Goal: Information Seeking & Learning: Learn about a topic

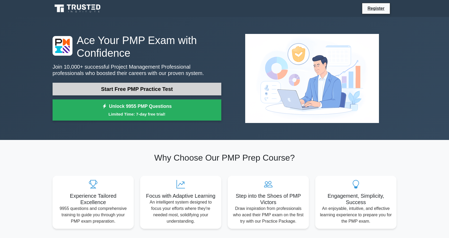
drag, startPoint x: 0, startPoint y: 0, endPoint x: 175, endPoint y: 87, distance: 195.5
click at [175, 87] on link "Start Free PMP Practice Test" at bounding box center [136, 89] width 169 height 13
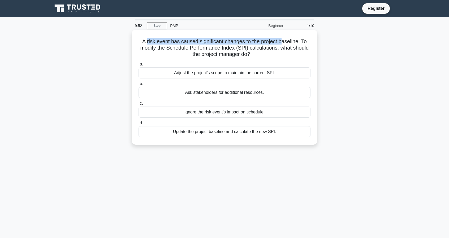
drag, startPoint x: 147, startPoint y: 45, endPoint x: 283, endPoint y: 42, distance: 136.0
click at [283, 42] on h5 "A risk event has caused significant changes to the project baseline. To modify …" at bounding box center [224, 48] width 173 height 20
click at [261, 60] on div "a. Adjust the project's scope to maintain the current SPI. b. Ask stakeholders …" at bounding box center [224, 99] width 178 height 78
click at [228, 73] on div "Adjust the project's scope to maintain the current SPI." at bounding box center [224, 72] width 172 height 11
click at [138, 66] on input "a. Adjust the project's scope to maintain the current SPI." at bounding box center [138, 64] width 0 height 3
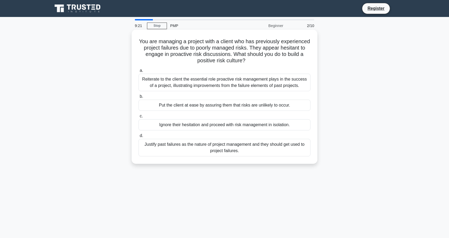
click at [213, 109] on div "Put the client at ease by assuring them that risks are unlikely to occur." at bounding box center [224, 105] width 172 height 11
click at [138, 98] on input "b. Put the client at ease by assuring them that risks are unlikely to occur." at bounding box center [138, 96] width 0 height 3
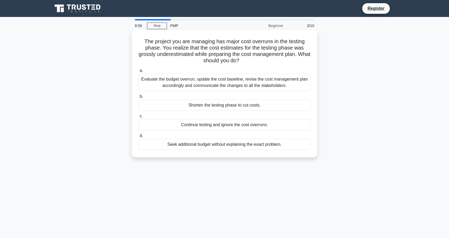
click at [283, 84] on div "Evaluate the budget overrun, update the cost baseline, revise the cost manageme…" at bounding box center [224, 82] width 172 height 17
click at [138, 72] on input "a. Evaluate the budget overrun, update the cost baseline, revise the cost manag…" at bounding box center [138, 70] width 0 height 3
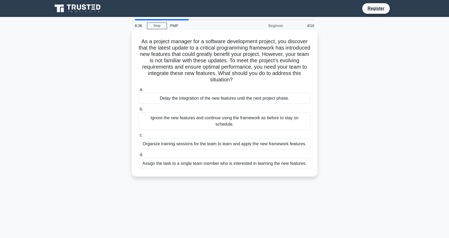
click at [301, 139] on div "Organize training sessions for the team to learn and apply the new framework fe…" at bounding box center [224, 143] width 172 height 11
click at [138, 137] on input "c. Organize training sessions for the team to learn and apply the new framework…" at bounding box center [138, 135] width 0 height 3
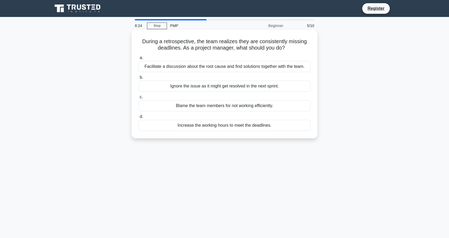
click at [296, 65] on div "Facilitate a discussion about the root cause and find solutions together with t…" at bounding box center [224, 66] width 172 height 11
click at [138, 60] on input "a. Facilitate a discussion about the root cause and find solutions together wit…" at bounding box center [138, 57] width 0 height 3
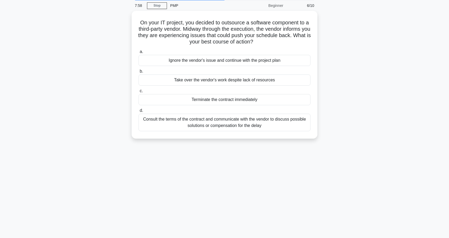
scroll to position [29, 0]
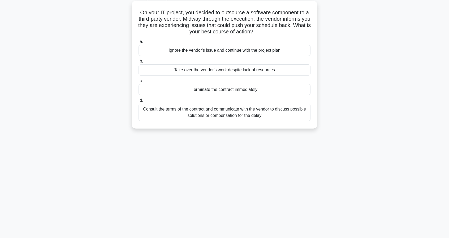
click at [230, 111] on div "Consult the terms of the contract and communicate with the vendor to discuss po…" at bounding box center [224, 112] width 172 height 17
click at [138, 102] on input "d. Consult the terms of the contract and communicate with the vendor to discuss…" at bounding box center [138, 100] width 0 height 3
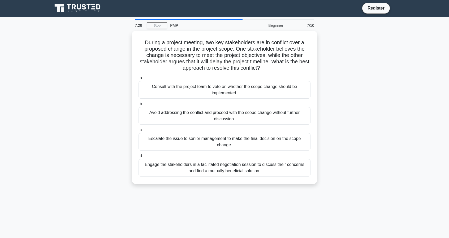
scroll to position [0, 0]
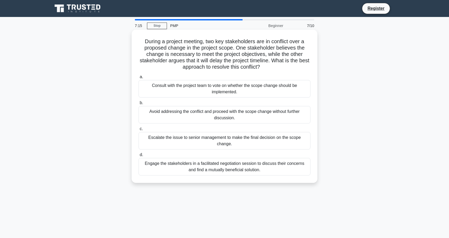
click at [238, 159] on div "Engage the stakeholders in a facilitated negotiation session to discuss their c…" at bounding box center [224, 166] width 172 height 17
click at [138, 157] on input "d. Engage the stakeholders in a facilitated negotiation session to discuss thei…" at bounding box center [138, 154] width 0 height 3
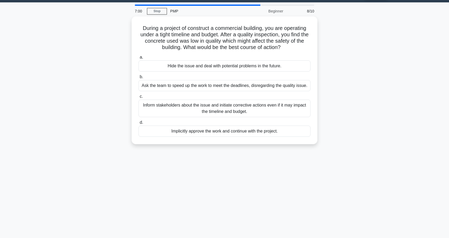
scroll to position [16, 0]
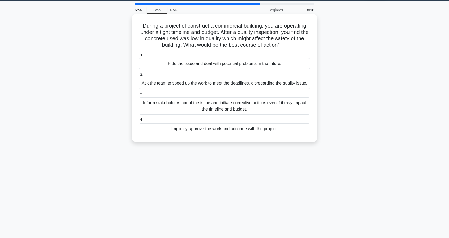
click at [288, 107] on div "Inform stakeholders about the issue and initiate corrective actions even if it …" at bounding box center [224, 105] width 172 height 17
click at [138, 96] on input "c. Inform stakeholders about the issue and initiate corrective actions even if …" at bounding box center [138, 94] width 0 height 3
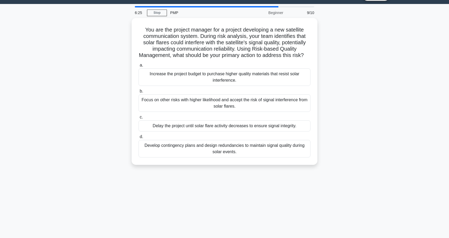
scroll to position [14, 0]
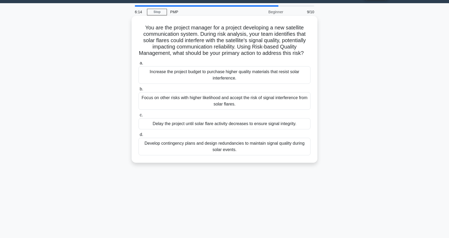
click at [271, 153] on div "Develop contingency plans and design redundancies to maintain signal quality du…" at bounding box center [224, 146] width 172 height 17
click at [138, 137] on input "d. Develop contingency plans and design redundancies to maintain signal quality…" at bounding box center [138, 134] width 0 height 3
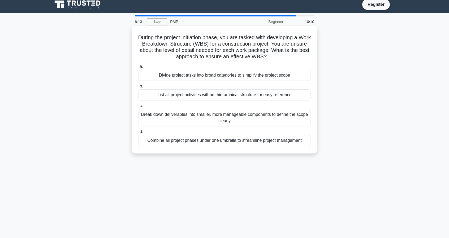
scroll to position [0, 0]
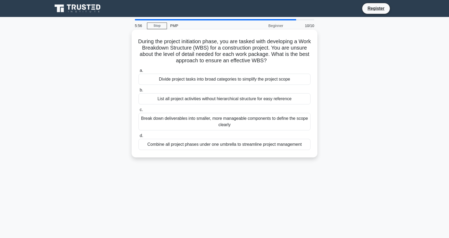
click at [246, 124] on div "Break down deliverables into smaller, more manageable components to define the …" at bounding box center [224, 121] width 172 height 17
click at [138, 112] on input "c. Break down deliverables into smaller, more manageable components to define t…" at bounding box center [138, 109] width 0 height 3
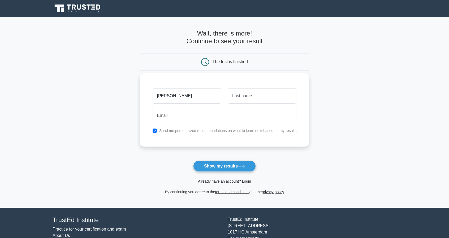
type input "[PERSON_NAME]"
click at [253, 96] on input "text" at bounding box center [261, 95] width 69 height 15
type input "Hollett"
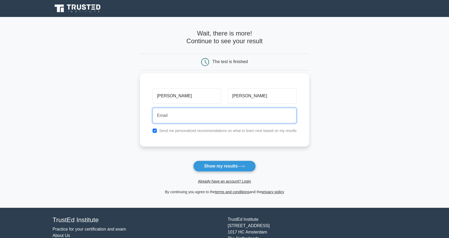
click at [244, 117] on input "email" at bounding box center [224, 115] width 144 height 15
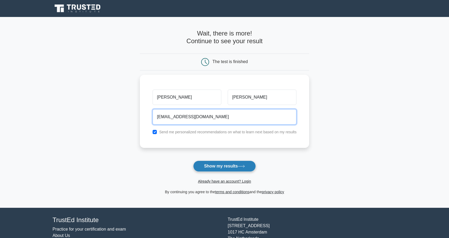
type input "6cmh2011@gmail.com"
click at [235, 163] on button "Show my results" at bounding box center [224, 166] width 63 height 11
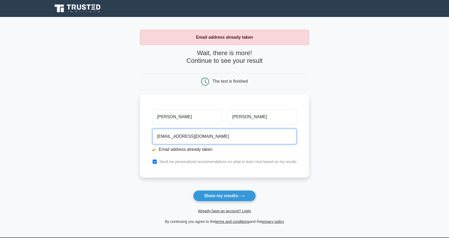
drag, startPoint x: 209, startPoint y: 136, endPoint x: 72, endPoint y: 138, distance: 137.1
click at [72, 138] on main "Email address already taken Wait, there is more! Continue to see your result Th…" at bounding box center [224, 127] width 449 height 221
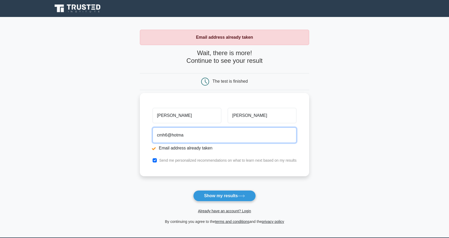
type input "[EMAIL_ADDRESS][DOMAIN_NAME]"
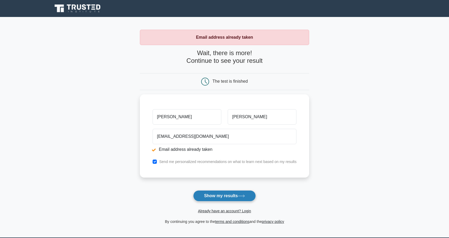
click at [225, 197] on button "Show my results" at bounding box center [224, 195] width 63 height 11
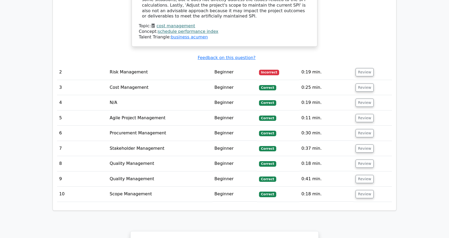
scroll to position [682, 0]
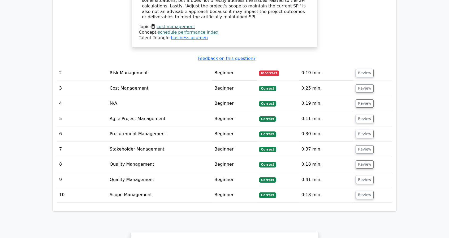
click at [281, 65] on td "Incorrect" at bounding box center [278, 72] width 42 height 15
click at [363, 69] on button "Review" at bounding box center [364, 73] width 18 height 8
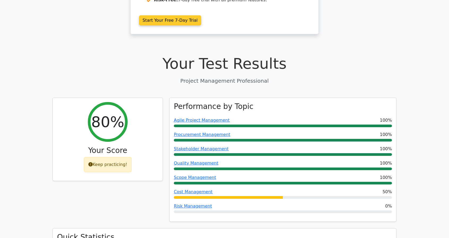
scroll to position [143, 0]
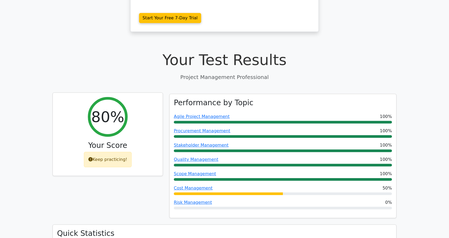
click at [113, 154] on div "Keep practicing!" at bounding box center [108, 159] width 48 height 15
click at [109, 118] on h2 "80%" at bounding box center [107, 117] width 33 height 18
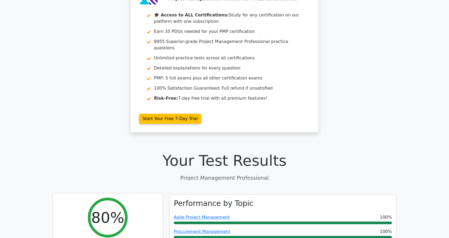
scroll to position [0, 0]
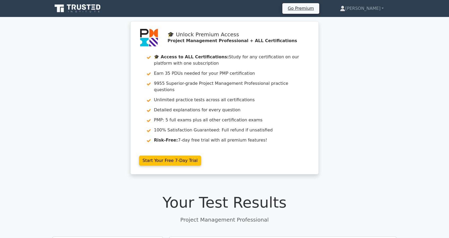
click at [77, 8] on icon at bounding box center [79, 7] width 4 height 5
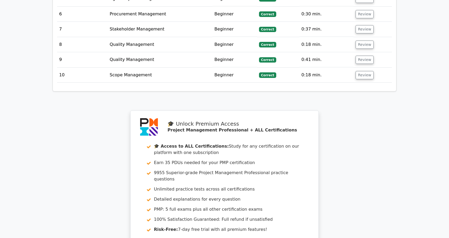
scroll to position [1209, 0]
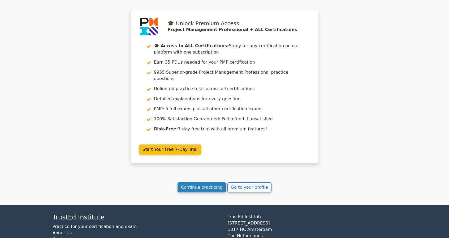
click at [210, 182] on link "Continue practicing" at bounding box center [201, 187] width 49 height 10
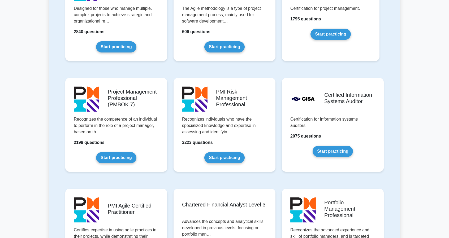
scroll to position [378, 0]
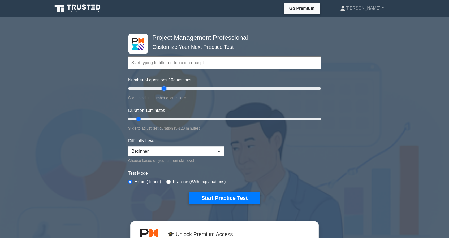
click at [162, 86] on input "Number of questions: 10 questions" at bounding box center [224, 88] width 192 height 6
click at [157, 86] on input "Number of questions: 40 questions" at bounding box center [224, 88] width 192 height 6
click at [151, 86] on input "Number of questions: 25 questions" at bounding box center [224, 88] width 192 height 6
type input "20"
click at [144, 86] on input "Number of questions: 25 questions" at bounding box center [224, 88] width 192 height 6
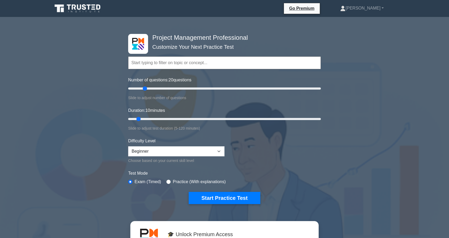
click at [206, 60] on input "text" at bounding box center [224, 62] width 192 height 13
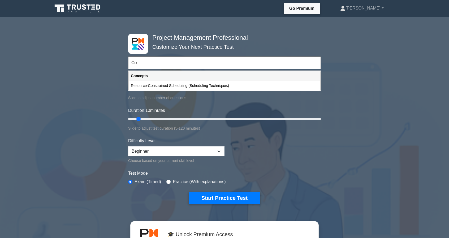
type input "C"
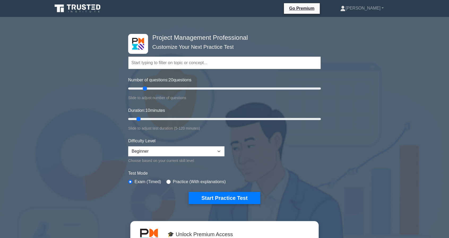
type input "c"
click at [155, 151] on select "Beginner Intermediate Expert" at bounding box center [176, 151] width 96 height 10
select select "expert"
click at [128, 146] on select "Beginner Intermediate Expert" at bounding box center [176, 151] width 96 height 10
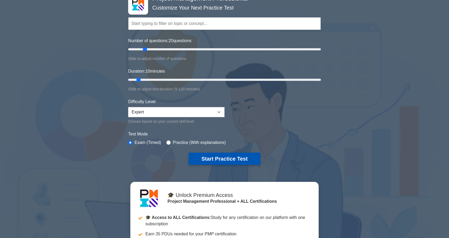
click at [243, 156] on button "Start Practice Test" at bounding box center [225, 159] width 72 height 12
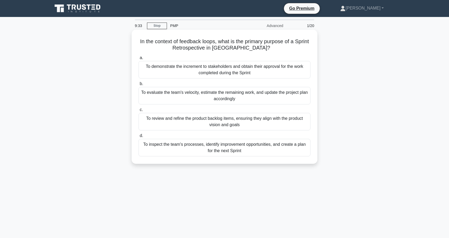
click at [269, 98] on div "To evaluate the team's velocity, estimate the remaining work, and update the pr…" at bounding box center [224, 95] width 172 height 17
click at [138, 86] on input "b. To evaluate the team's velocity, estimate the remaining work, and update the…" at bounding box center [138, 83] width 0 height 3
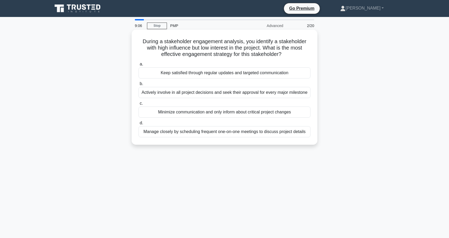
click at [278, 74] on div "Keep satisfied through regular updates and targeted communication" at bounding box center [224, 72] width 172 height 11
click at [138, 66] on input "a. Keep satisfied through regular updates and targeted communication" at bounding box center [138, 64] width 0 height 3
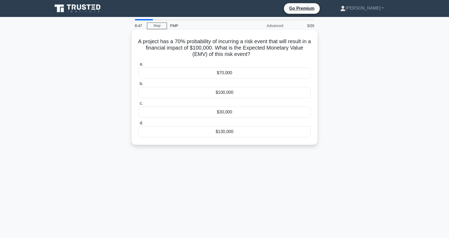
click at [236, 111] on div "$30,000" at bounding box center [224, 112] width 172 height 11
click at [138, 105] on input "c. $30,000" at bounding box center [138, 103] width 0 height 3
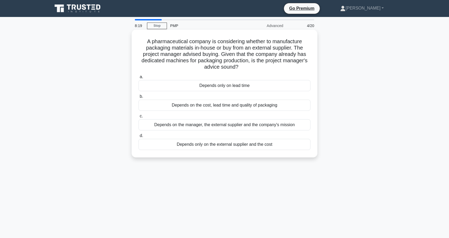
click at [283, 105] on div "Depends on the cost, lead time and quality of packaging" at bounding box center [224, 105] width 172 height 11
click at [138, 98] on input "b. Depends on the cost, lead time and quality of packaging" at bounding box center [138, 96] width 0 height 3
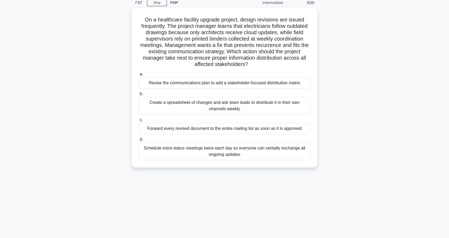
scroll to position [23, 0]
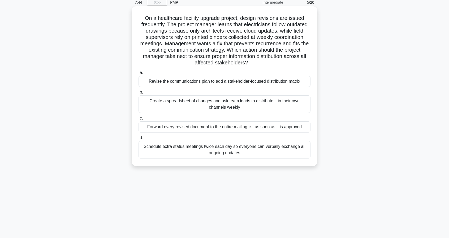
click at [301, 83] on div "Revise the communications plan to add a stakeholder-focused distribution matrix" at bounding box center [224, 81] width 172 height 11
click at [138, 75] on input "a. Revise the communications plan to add a stakeholder-focused distribution mat…" at bounding box center [138, 72] width 0 height 3
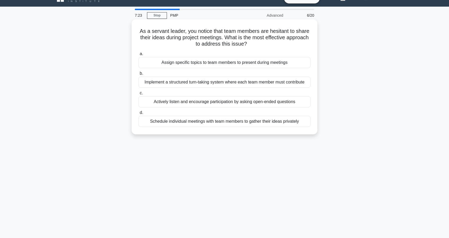
scroll to position [12, 0]
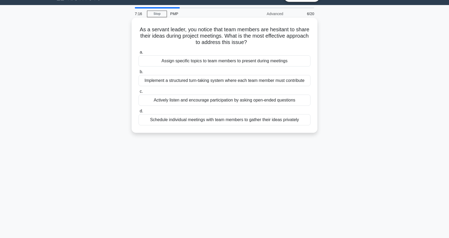
click at [235, 98] on div "Actively listen and encourage participation by asking open-ended questions" at bounding box center [224, 100] width 172 height 11
click at [138, 93] on input "c. Actively listen and encourage participation by asking open-ended questions" at bounding box center [138, 91] width 0 height 3
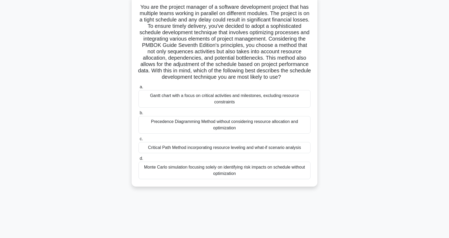
scroll to position [35, 0]
click at [212, 153] on div "Critical Path Method incorporating resource leveling and what-if scenario analy…" at bounding box center [224, 147] width 172 height 11
click at [138, 141] on input "c. Critical Path Method incorporating resource leveling and what-if scenario an…" at bounding box center [138, 138] width 0 height 3
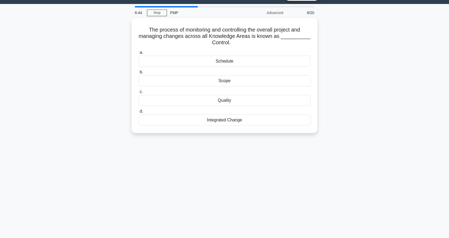
scroll to position [0, 0]
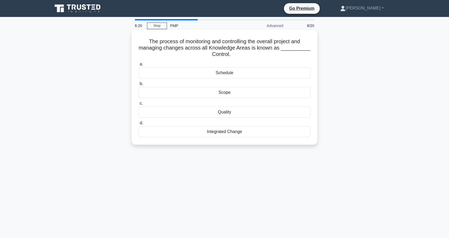
click at [232, 131] on div "Integrated Change" at bounding box center [224, 131] width 172 height 11
click at [138, 125] on input "d. Integrated Change" at bounding box center [138, 122] width 0 height 3
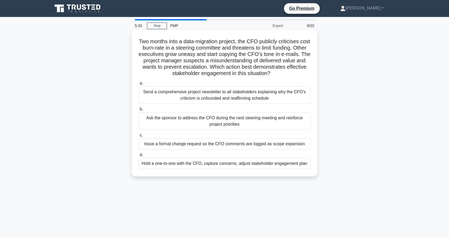
click at [259, 126] on div "Ask the sponsor to address the CFO during the next steering meeting and reinfor…" at bounding box center [224, 120] width 172 height 17
click at [138, 111] on input "b. Ask the sponsor to address the CFO during the next steering meeting and rein…" at bounding box center [138, 109] width 0 height 3
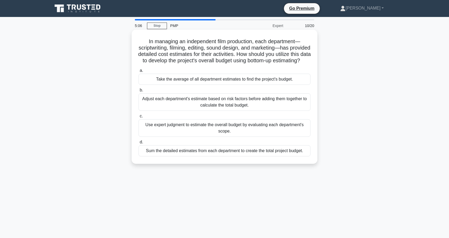
click at [239, 156] on div "Sum the detailed estimates from each department to create the total project bud…" at bounding box center [224, 150] width 172 height 11
click at [138, 144] on input "d. Sum the detailed estimates from each department to create the total project …" at bounding box center [138, 142] width 0 height 3
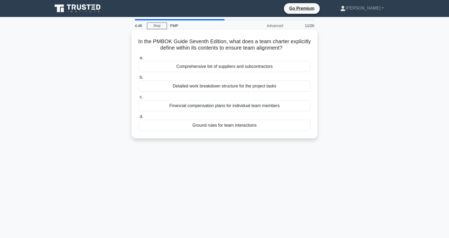
click at [234, 87] on div "Detailed work breakdown structure for the project tasks" at bounding box center [224, 86] width 172 height 11
click at [138, 79] on input "b. Detailed work breakdown structure for the project tasks" at bounding box center [138, 77] width 0 height 3
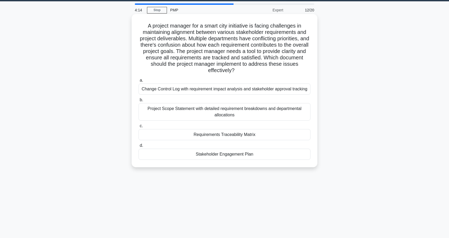
scroll to position [16, 0]
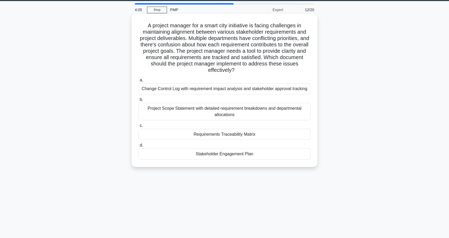
click at [205, 89] on div "Change Control Log with requirement impact analysis and stakeholder approval tr…" at bounding box center [224, 88] width 172 height 11
click at [138, 82] on input "a. Change Control Log with requirement impact analysis and stakeholder approval…" at bounding box center [138, 79] width 0 height 3
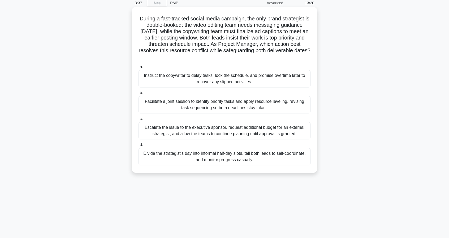
scroll to position [23, 0]
click at [223, 105] on div "Facilitate a joint session to identify priority tasks and apply resource leveli…" at bounding box center [224, 104] width 172 height 17
click at [138, 94] on input "b. Facilitate a joint session to identify priority tasks and apply resource lev…" at bounding box center [138, 92] width 0 height 3
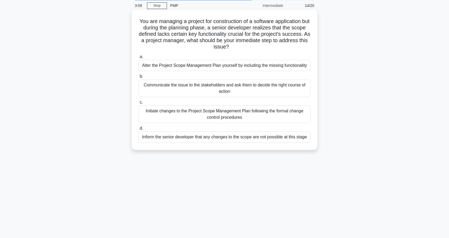
scroll to position [20, 0]
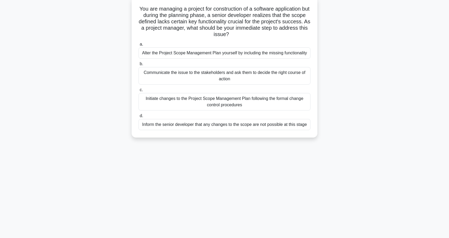
click at [243, 79] on div "Communicate the issue to the stakeholders and ask them to decide the right cour…" at bounding box center [224, 75] width 172 height 17
click at [138, 66] on input "b. Communicate the issue to the stakeholders and ask them to decide the right c…" at bounding box center [138, 63] width 0 height 3
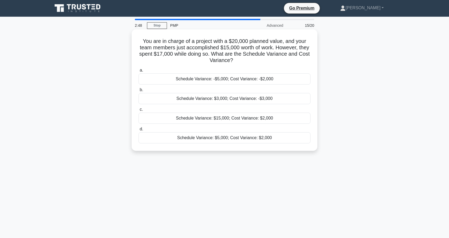
scroll to position [0, 0]
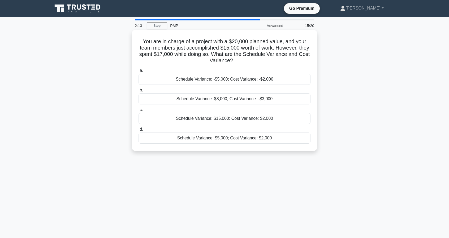
click at [253, 137] on div "Schedule Variance: $5,000; Cost Variance: $2,000" at bounding box center [224, 138] width 172 height 11
click at [138, 131] on input "d. Schedule Variance: $5,000; Cost Variance: $2,000" at bounding box center [138, 129] width 0 height 3
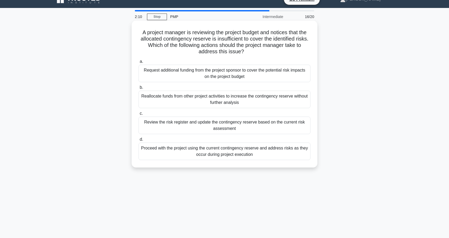
scroll to position [9, 0]
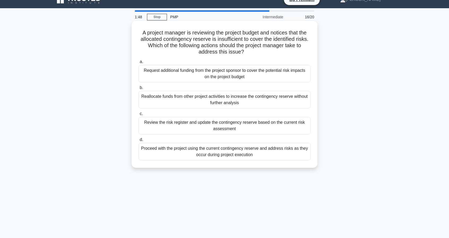
click at [222, 132] on div "Review the risk register and update the contingency reserve based on the curren…" at bounding box center [224, 125] width 172 height 17
click at [138, 116] on input "c. Review the risk register and update the contingency reserve based on the cur…" at bounding box center [138, 113] width 0 height 3
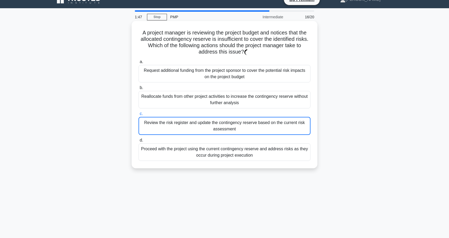
scroll to position [0, 0]
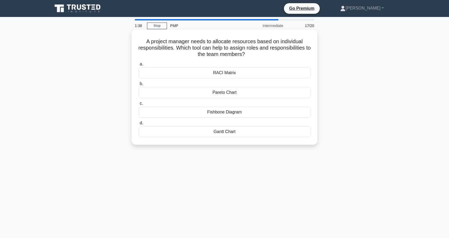
click at [240, 93] on div "Pareto Chart" at bounding box center [224, 92] width 172 height 11
click at [138, 86] on input "b. Pareto Chart" at bounding box center [138, 83] width 0 height 3
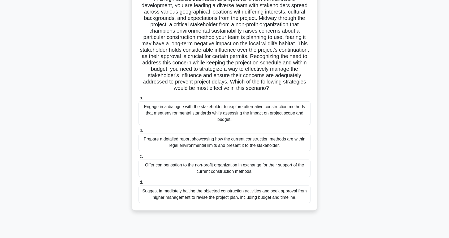
scroll to position [48, 0]
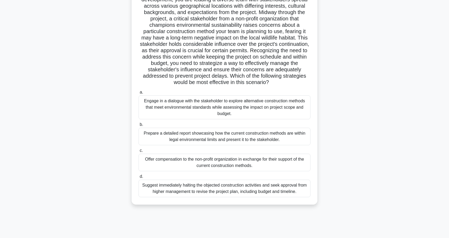
click at [271, 136] on div "Prepare a detailed report showcasing how the current construction methods are w…" at bounding box center [224, 136] width 172 height 17
click at [138, 126] on input "b. Prepare a detailed report showcasing how the current construction methods ar…" at bounding box center [138, 124] width 0 height 3
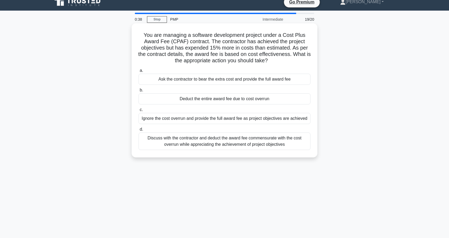
scroll to position [6, 0]
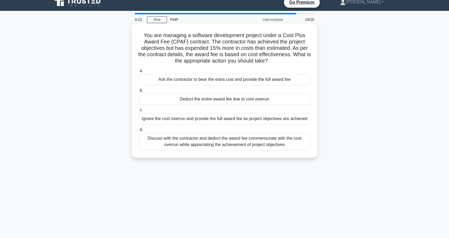
click at [230, 145] on div "Discuss with the contractor and deduct the award fee commensurate with the cost…" at bounding box center [224, 141] width 172 height 17
click at [138, 132] on input "d. Discuss with the contractor and deduct the award fee commensurate with the c…" at bounding box center [138, 129] width 0 height 3
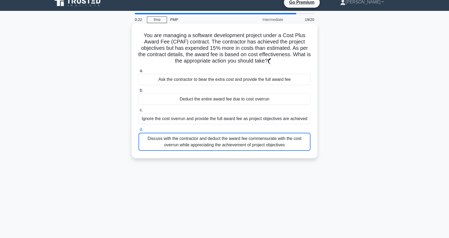
scroll to position [0, 0]
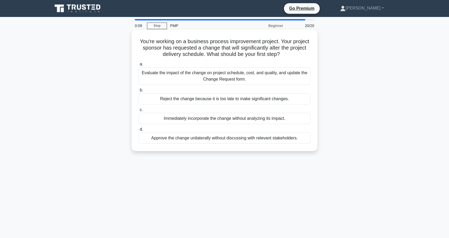
click at [208, 76] on div "Evaluate the impact of the change on project schedule, cost, and quality, and u…" at bounding box center [224, 75] width 172 height 17
click at [138, 66] on input "a. Evaluate the impact of the change on project schedule, cost, and quality, an…" at bounding box center [138, 64] width 0 height 3
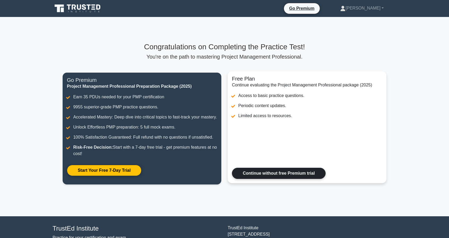
click at [269, 179] on link "Continue without free Premium trial" at bounding box center [279, 173] width 94 height 11
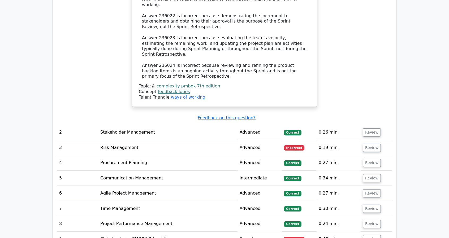
scroll to position [773, 0]
click at [267, 140] on td "Advanced" at bounding box center [259, 147] width 45 height 15
click at [255, 140] on td "Advanced" at bounding box center [259, 147] width 45 height 15
click at [366, 143] on button "Review" at bounding box center [371, 147] width 18 height 8
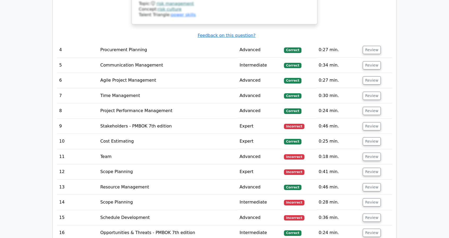
scroll to position [1135, 0]
click at [260, 119] on td "Expert" at bounding box center [259, 126] width 45 height 15
click at [366, 122] on button "Review" at bounding box center [371, 126] width 18 height 8
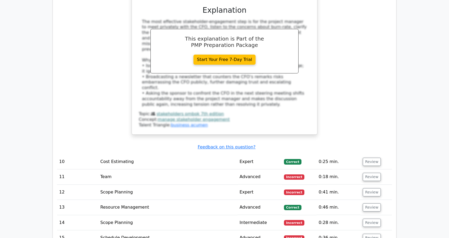
scroll to position [1417, 0]
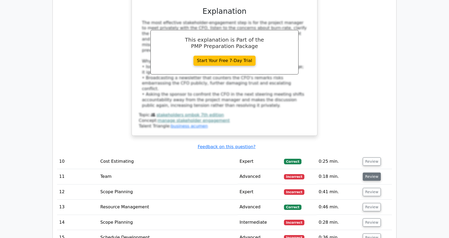
click at [363, 173] on button "Review" at bounding box center [371, 177] width 18 height 8
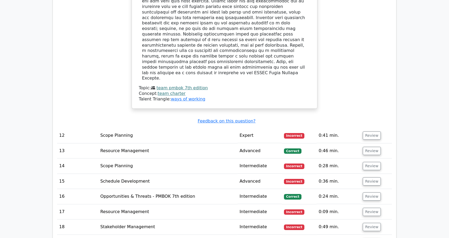
scroll to position [1734, 0]
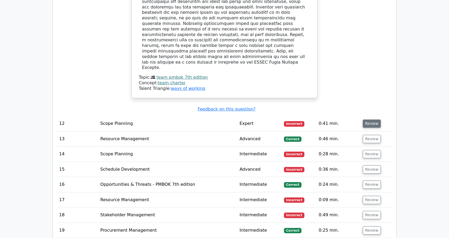
click at [368, 120] on button "Review" at bounding box center [371, 124] width 18 height 8
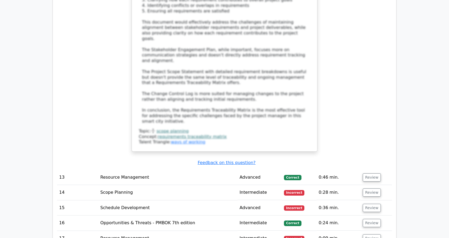
scroll to position [2095, 0]
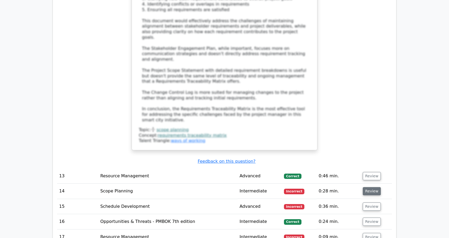
click at [364, 187] on button "Review" at bounding box center [371, 191] width 18 height 8
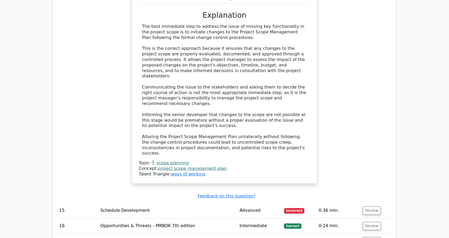
scroll to position [2425, 0]
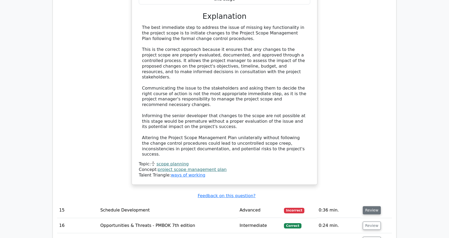
click at [371, 206] on button "Review" at bounding box center [371, 210] width 18 height 8
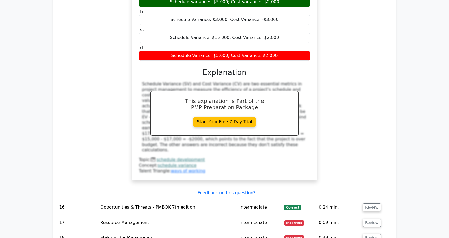
scroll to position [2688, 0]
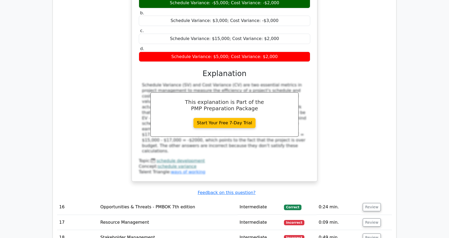
click at [301, 220] on span "Incorrect" at bounding box center [294, 222] width 20 height 5
click at [368, 218] on button "Review" at bounding box center [371, 222] width 18 height 8
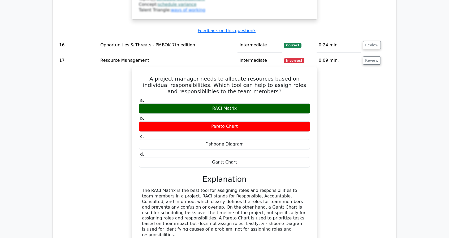
scroll to position [2851, 0]
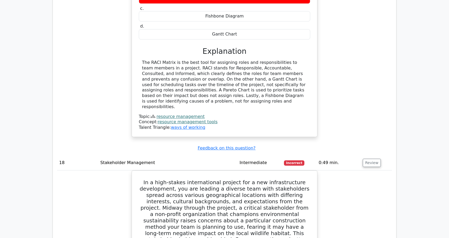
scroll to position [2980, 0]
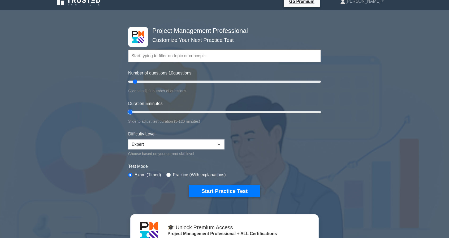
type input "5"
click at [132, 110] on input "Duration: 5 minutes" at bounding box center [224, 112] width 192 height 6
click at [162, 140] on select "Beginner Intermediate Expert" at bounding box center [176, 144] width 96 height 10
select select "beginner"
click at [128, 139] on select "Beginner Intermediate Expert" at bounding box center [176, 144] width 96 height 10
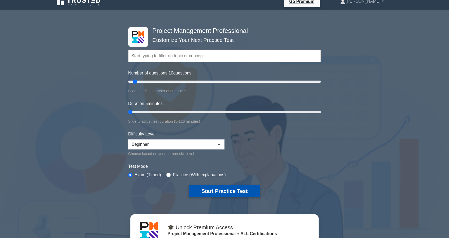
click at [239, 191] on button "Start Practice Test" at bounding box center [225, 191] width 72 height 12
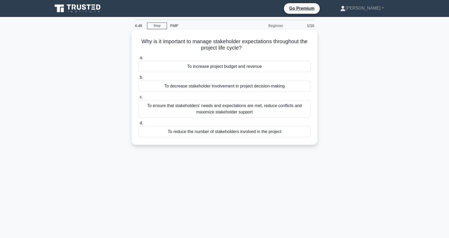
click at [264, 112] on div "To ensure that stakeholders' needs and expectations are met, reduce conflicts a…" at bounding box center [224, 108] width 172 height 17
click at [138, 99] on input "c. To ensure that stakeholders' needs and expectations are met, reduce conflict…" at bounding box center [138, 96] width 0 height 3
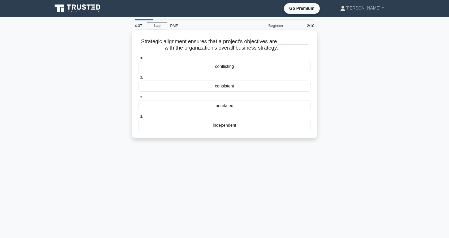
click at [233, 87] on div "consistent" at bounding box center [224, 86] width 172 height 11
click at [138, 79] on input "b. consistent" at bounding box center [138, 77] width 0 height 3
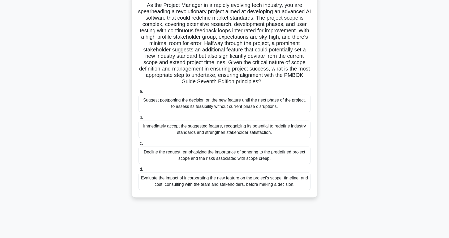
scroll to position [48, 0]
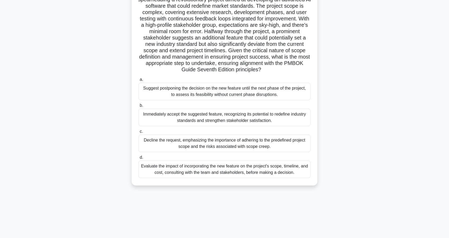
click at [267, 86] on div "Suggest postponing the decision on the new feature until the next phase of the …" at bounding box center [224, 91] width 172 height 17
click at [138, 81] on input "a. Suggest postponing the decision on the new feature until the next phase of t…" at bounding box center [138, 79] width 0 height 3
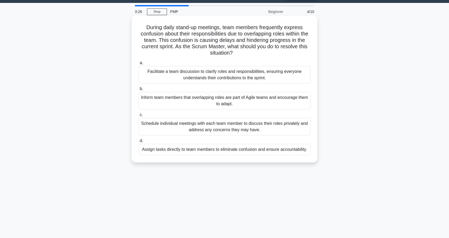
scroll to position [0, 0]
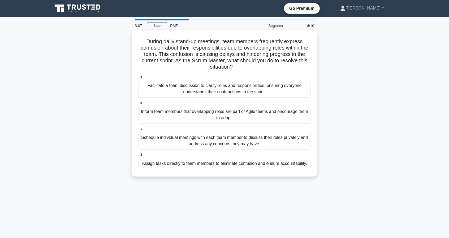
click at [224, 93] on div "Facilitate a team discussion to clarify roles and responsibilities, ensuring ev…" at bounding box center [224, 88] width 172 height 17
click at [138, 79] on input "a. Facilitate a team discussion to clarify roles and responsibilities, ensuring…" at bounding box center [138, 76] width 0 height 3
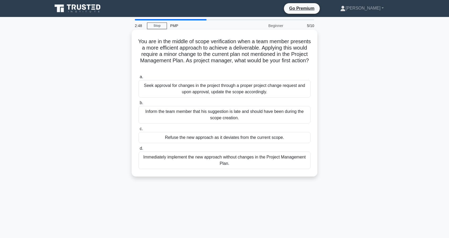
click at [276, 91] on div "Seek approval for changes in the project through a proper project change reques…" at bounding box center [224, 88] width 172 height 17
click at [138, 79] on input "a. Seek approval for changes in the project through a proper project change req…" at bounding box center [138, 76] width 0 height 3
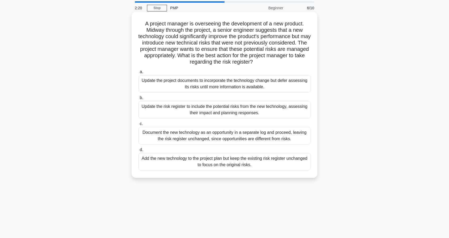
scroll to position [18, 0]
click at [273, 110] on div "Update the risk register to include the potential risks from the new technology…" at bounding box center [224, 108] width 172 height 17
click at [138, 99] on input "b. Update the risk register to include the potential risks from the new technol…" at bounding box center [138, 97] width 0 height 3
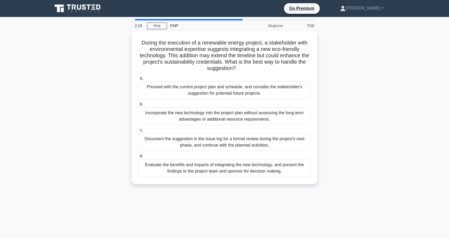
scroll to position [0, 0]
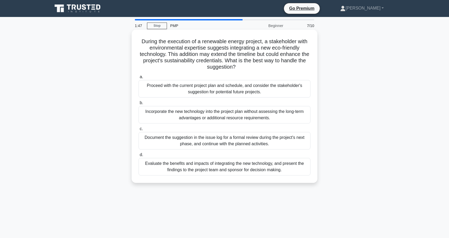
click at [246, 172] on div "Evaluate the benefits and impacts of integrating the new technology, and presen…" at bounding box center [224, 166] width 172 height 17
click at [138, 157] on input "d. Evaluate the benefits and impacts of integrating the new technology, and pre…" at bounding box center [138, 154] width 0 height 3
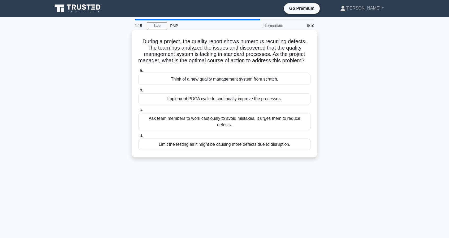
click at [262, 104] on div "Implement PDCA cycle to continually improve the processes." at bounding box center [224, 98] width 172 height 11
click at [138, 92] on input "b. Implement PDCA cycle to continually improve the processes." at bounding box center [138, 90] width 0 height 3
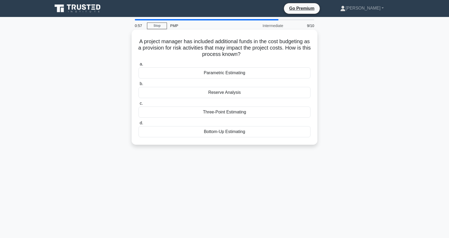
click at [230, 133] on div "Bottom-Up Estimating" at bounding box center [224, 131] width 172 height 11
click at [138, 125] on input "d. Bottom-Up Estimating" at bounding box center [138, 122] width 0 height 3
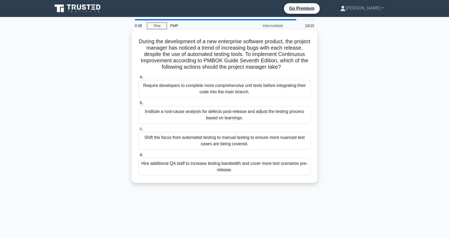
click at [225, 119] on div "Institute a root-cause analysis for defects post-release and adjust the testing…" at bounding box center [224, 114] width 172 height 17
click at [138, 105] on input "b. Institute a root-cause analysis for defects post-release and adjust the test…" at bounding box center [138, 102] width 0 height 3
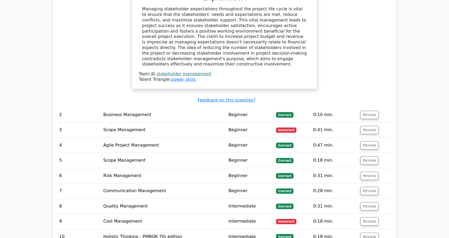
scroll to position [632, 0]
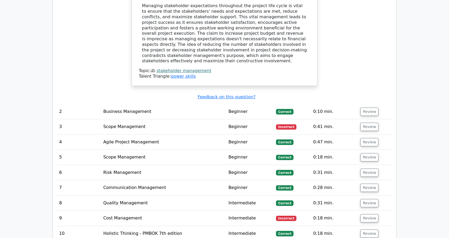
click at [266, 119] on td "Beginner" at bounding box center [250, 126] width 48 height 15
click at [237, 119] on td "Beginner" at bounding box center [250, 126] width 48 height 15
click at [363, 123] on button "Review" at bounding box center [369, 127] width 18 height 8
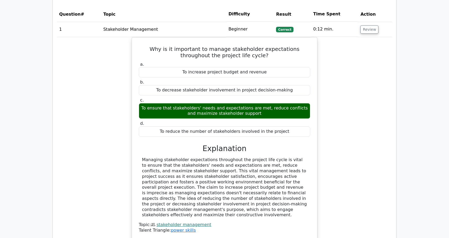
scroll to position [480, 0]
